Goal: Task Accomplishment & Management: Manage account settings

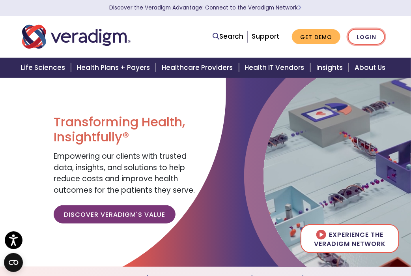
click at [369, 37] on link "Login" at bounding box center [366, 37] width 37 height 16
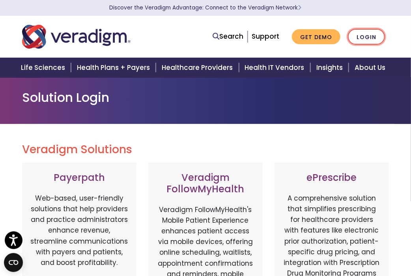
click at [368, 37] on link "Login" at bounding box center [366, 37] width 37 height 16
